Goal: Task Accomplishment & Management: Use online tool/utility

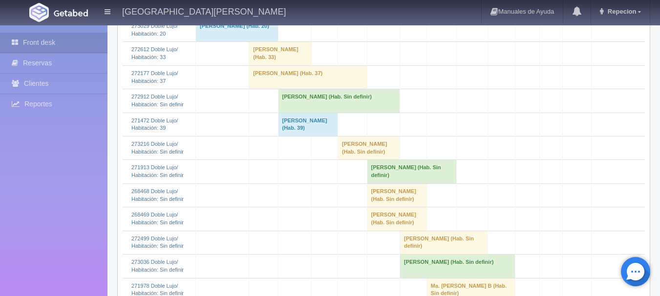
scroll to position [293, 0]
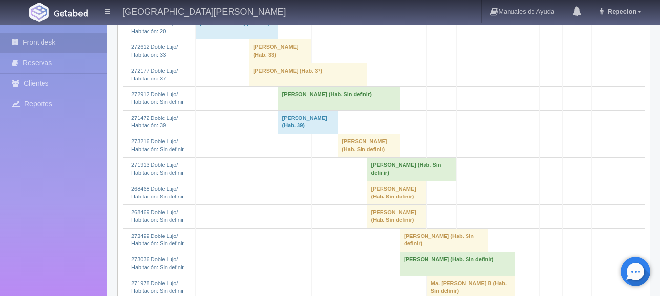
click at [313, 107] on td "[PERSON_NAME] (Hab. Sin definir)" at bounding box center [339, 98] width 122 height 23
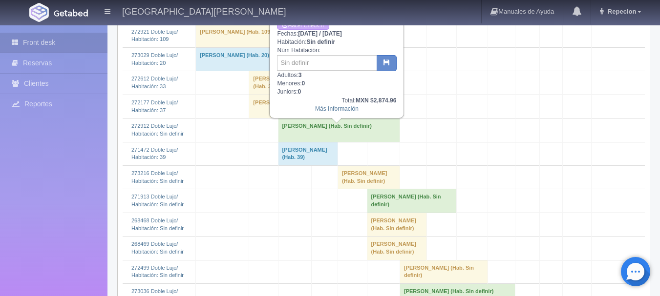
scroll to position [244, 0]
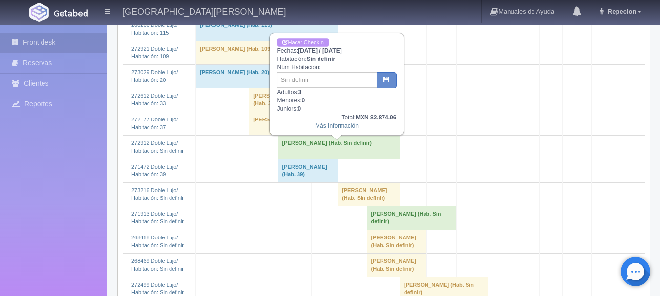
click at [305, 44] on link "Hacer Check-n" at bounding box center [303, 42] width 52 height 9
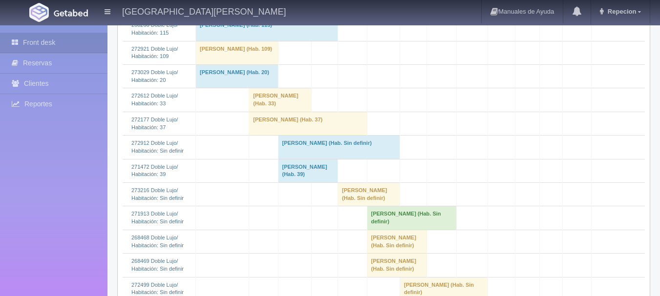
scroll to position [244, 0]
click at [314, 154] on td "Norma Patricia Vazquez Casares (Hab. Sin definir)" at bounding box center [339, 147] width 122 height 23
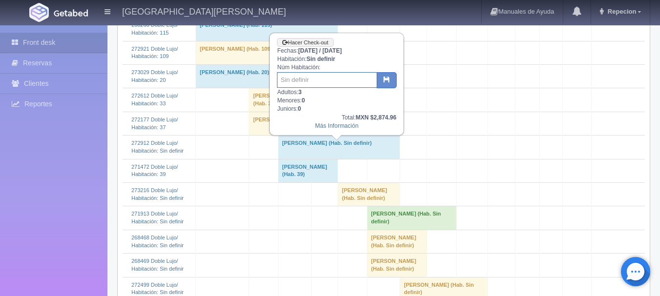
click at [307, 82] on input "text" at bounding box center [327, 80] width 100 height 16
type input "113"
click at [386, 82] on icon "button" at bounding box center [386, 79] width 6 height 6
